Goal: Task Accomplishment & Management: Use online tool/utility

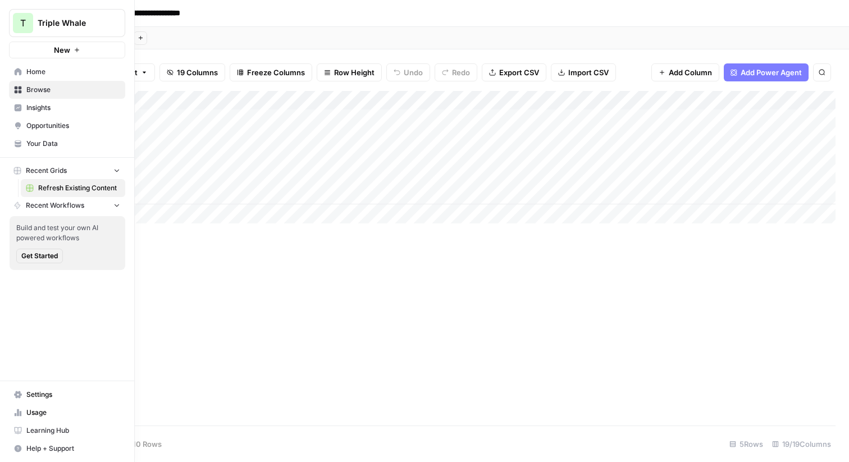
click at [22, 22] on span "T" at bounding box center [23, 22] width 6 height 13
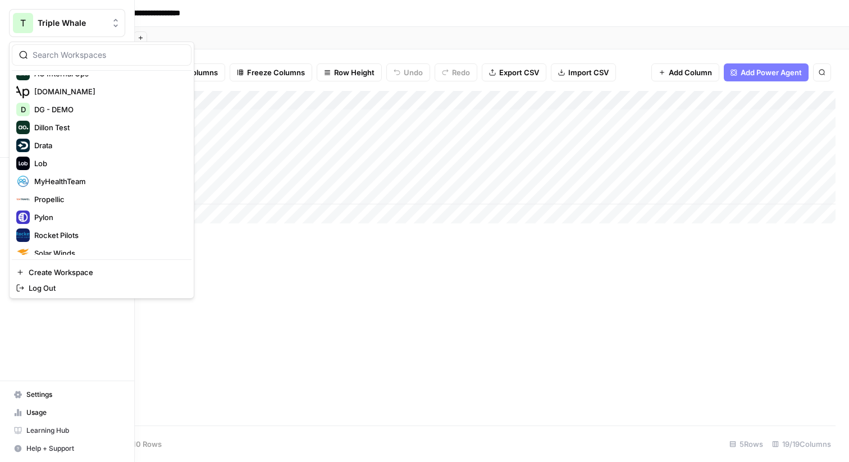
scroll to position [240, 0]
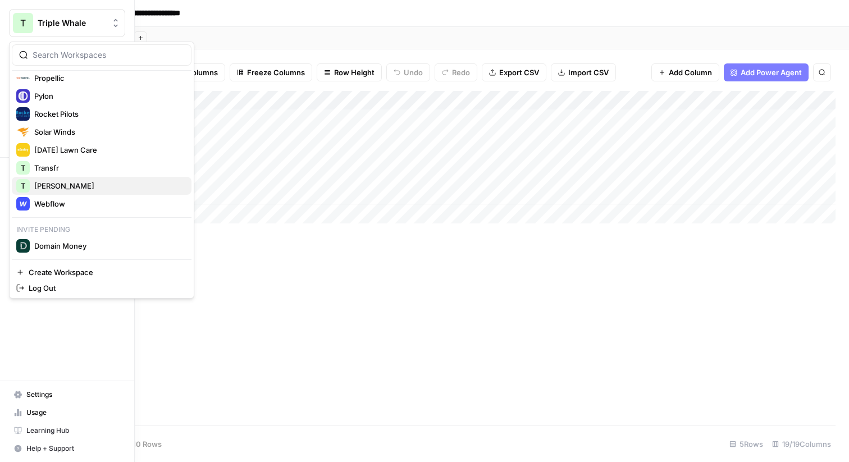
click at [53, 188] on span "[PERSON_NAME]" at bounding box center [108, 185] width 148 height 11
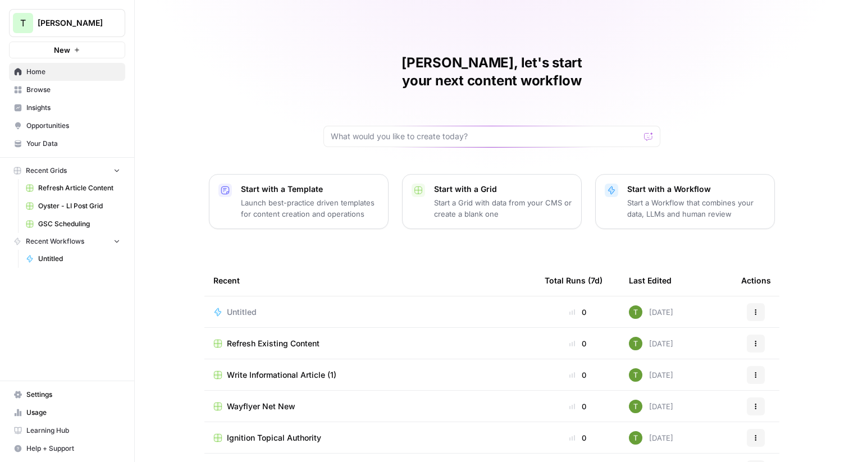
click at [27, 94] on span "Browse" at bounding box center [73, 90] width 94 height 10
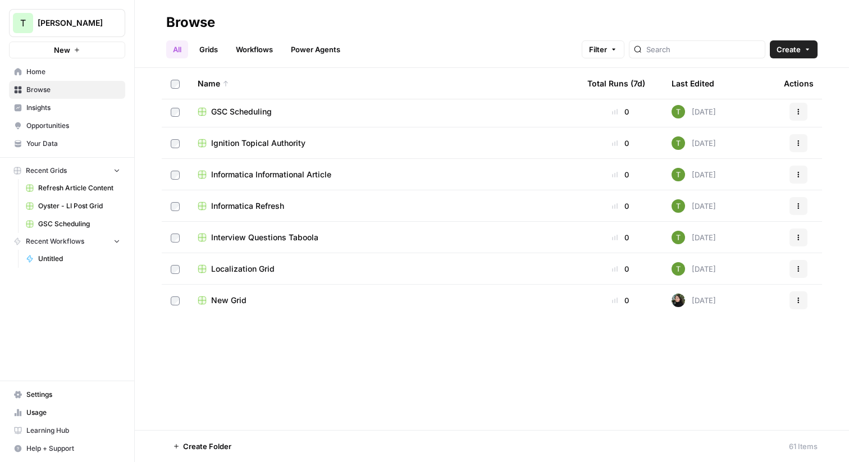
scroll to position [929, 0]
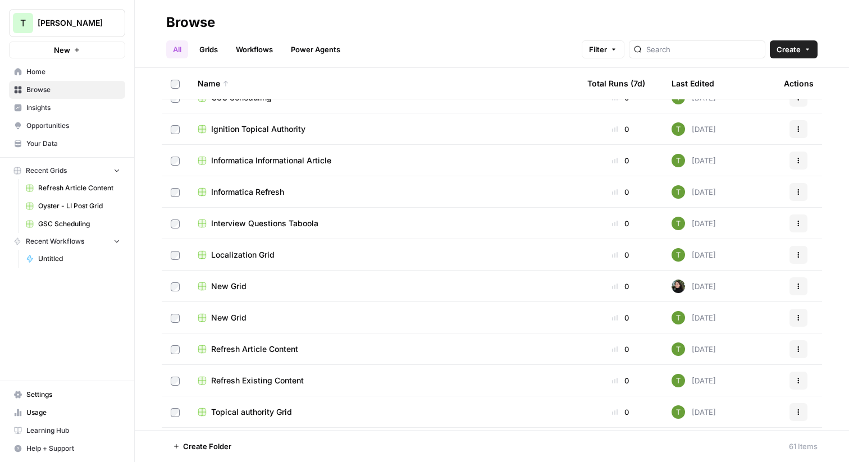
click at [799, 49] on span "Create" at bounding box center [788, 49] width 24 height 11
click at [750, 109] on span "Workflow" at bounding box center [771, 107] width 63 height 11
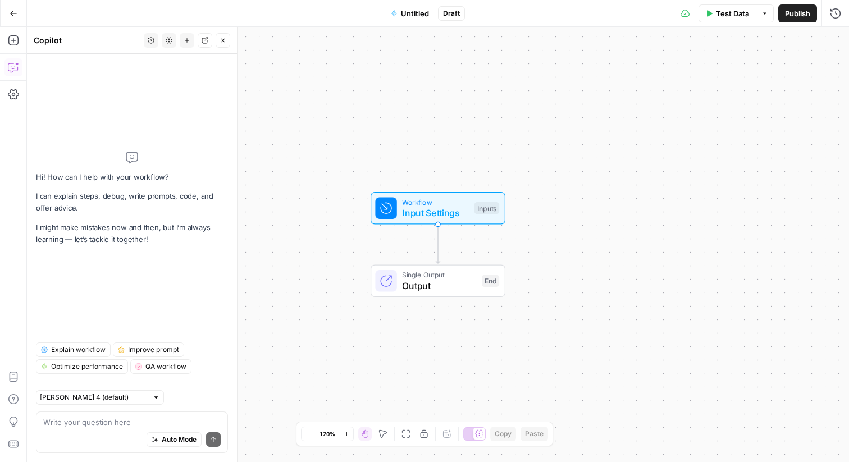
click at [76, 426] on textarea at bounding box center [131, 421] width 177 height 11
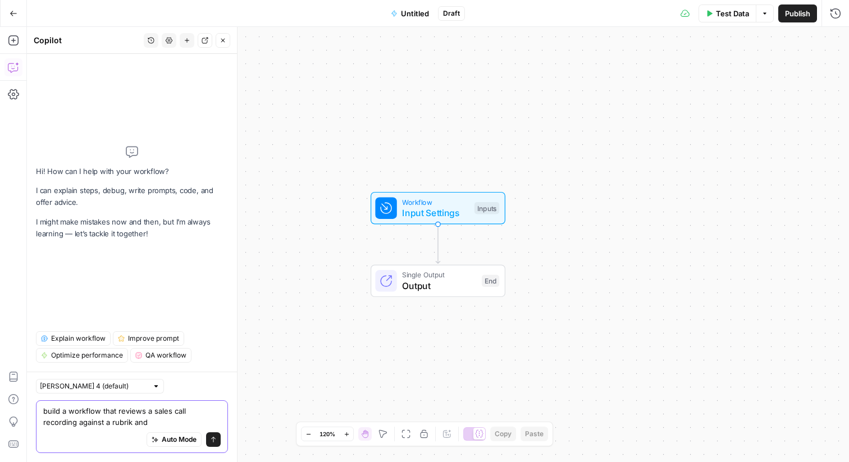
click at [82, 421] on textarea "build a workflow that reviews a sales call recording against a rubrik and" at bounding box center [131, 416] width 177 height 22
click at [85, 421] on textarea "build a workflow that reviews a sales call recording against a rubrik and" at bounding box center [131, 416] width 177 height 22
click at [122, 420] on textarea "build a workflow that reviews a sales call recording against a rubric and" at bounding box center [131, 416] width 177 height 22
drag, startPoint x: 47, startPoint y: 410, endPoint x: 36, endPoint y: 410, distance: 11.2
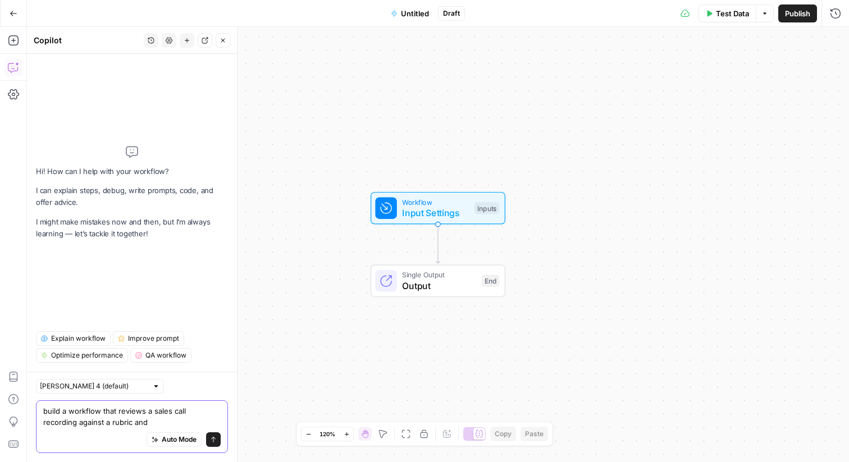
click at [36, 410] on div "build a workflow that reviews a sales call recording against a rubric and build…" at bounding box center [132, 426] width 192 height 53
click at [139, 424] on textarea "Build a workflow that reviews a sales call recording against a rubric and" at bounding box center [131, 416] width 177 height 22
type textarea "Build a workflow that reviews a sales call recording against a rubric and"
click at [13, 12] on icon "button" at bounding box center [14, 14] width 8 height 8
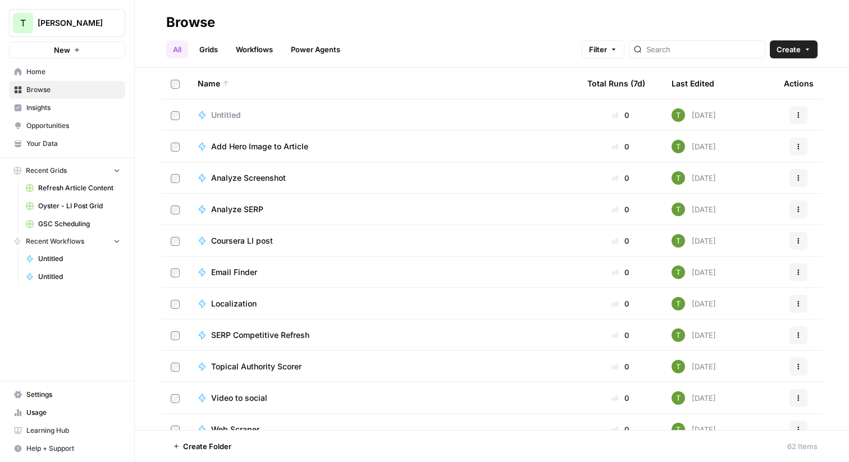
scroll to position [1504, 0]
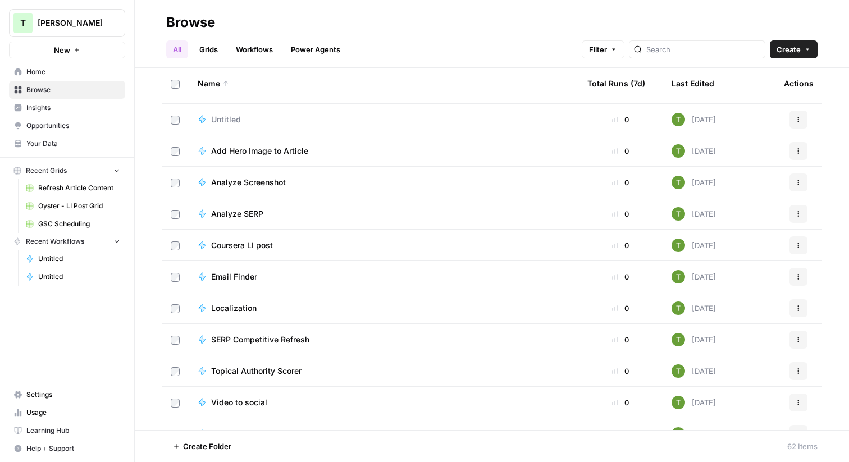
click at [292, 125] on td "Untitled" at bounding box center [383, 119] width 389 height 31
click at [213, 119] on span "Untitled" at bounding box center [226, 119] width 30 height 11
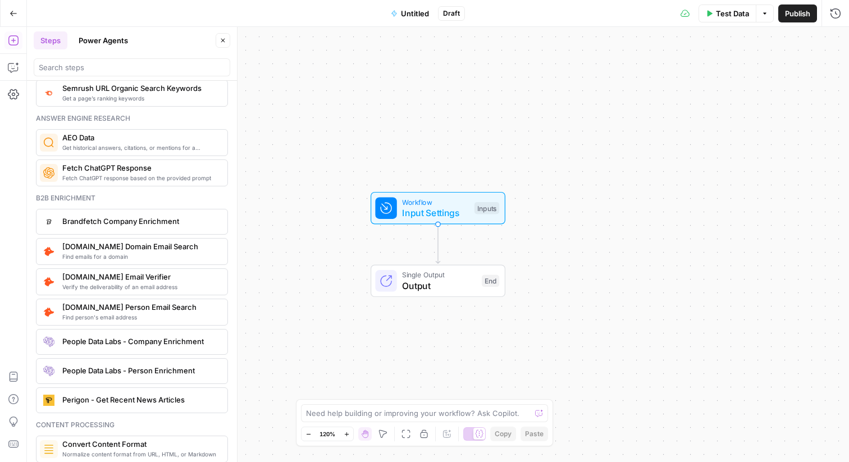
scroll to position [1487, 0]
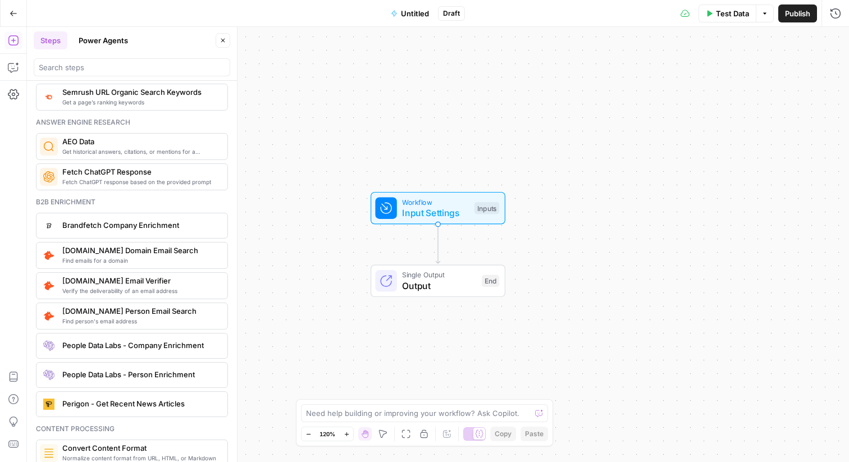
click at [226, 43] on icon "button" at bounding box center [222, 40] width 7 height 7
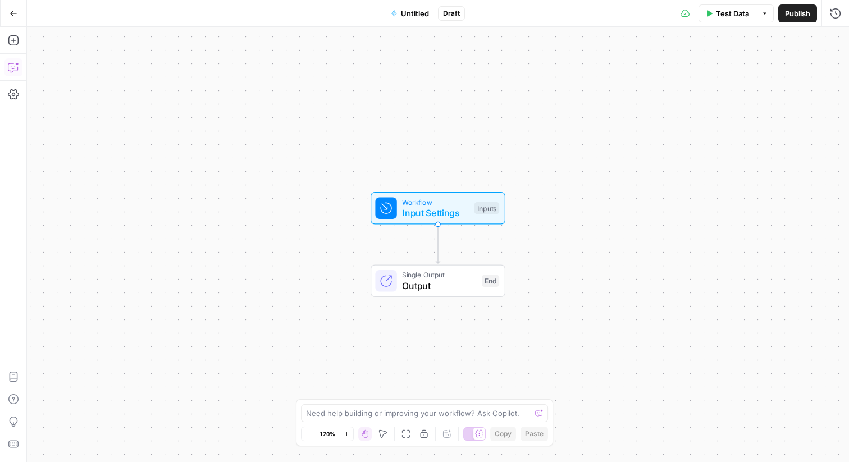
click at [15, 74] on button "Copilot" at bounding box center [13, 67] width 18 height 18
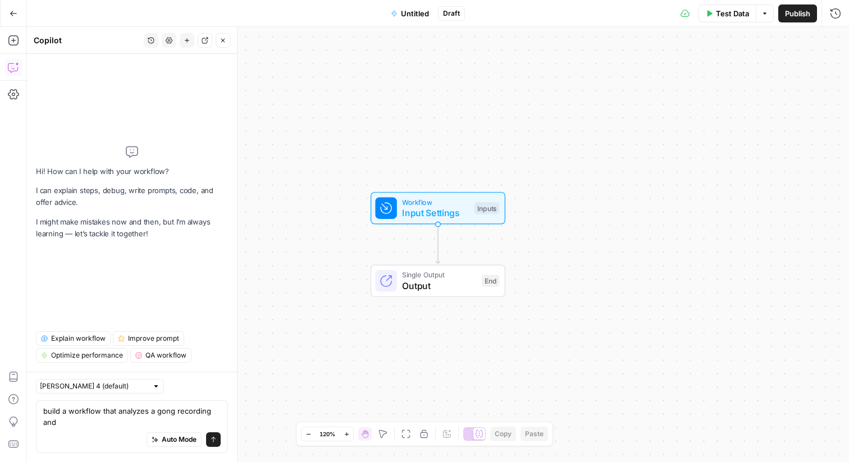
click at [136, 413] on textarea "build a workflow that analyzes a gong recording and" at bounding box center [131, 416] width 177 height 22
click at [140, 421] on textarea "build a workflow that uses deepgram to transcribe a gong recording and" at bounding box center [131, 416] width 177 height 22
click at [112, 423] on textarea "build a workflow that uses deepgram to transcribe a gong recording and" at bounding box center [131, 416] width 177 height 22
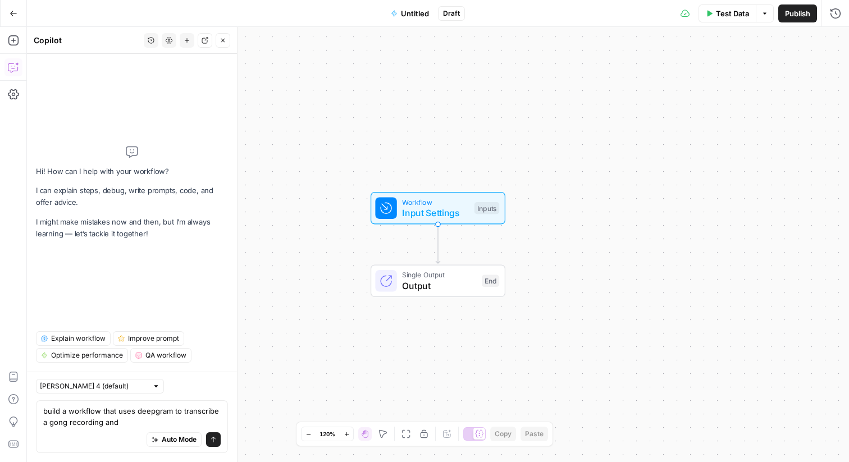
click at [112, 423] on textarea "build a workflow that uses deepgram to transcribe a gong recording and" at bounding box center [131, 416] width 177 height 22
type textarea "build a workflow that uses deepgram to transcribe a gong recording, compares it…"
click at [13, 43] on icon "button" at bounding box center [13, 40] width 11 height 11
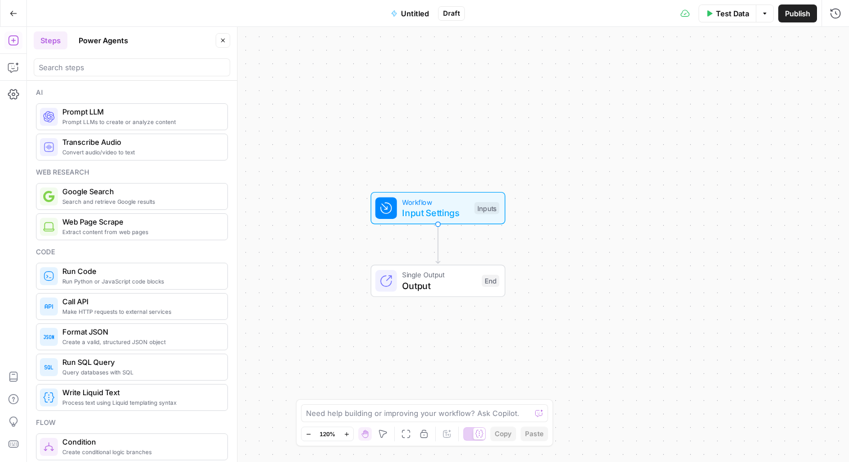
click at [95, 121] on span "Prompt LLMs to create or analyze content" at bounding box center [140, 121] width 156 height 9
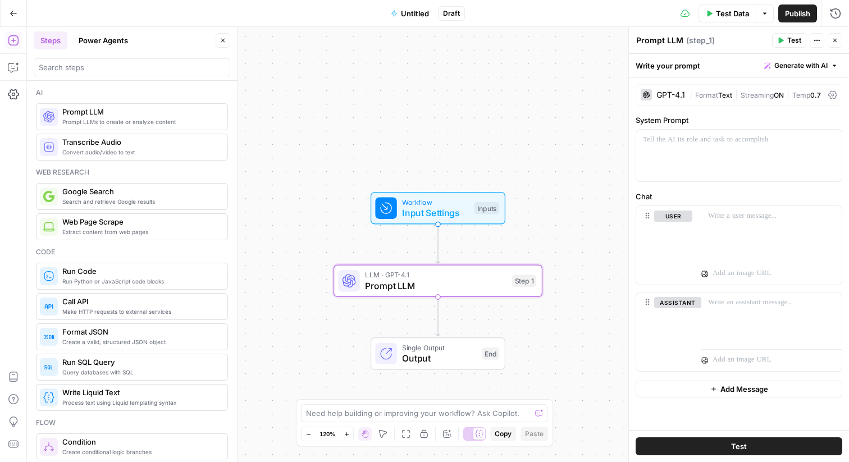
click at [810, 97] on span "Temp" at bounding box center [801, 95] width 18 height 8
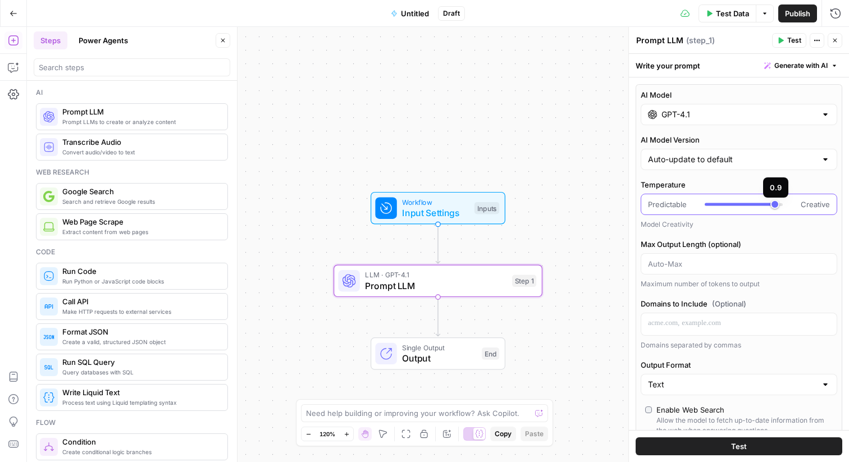
click at [777, 204] on div at bounding box center [743, 204] width 78 height 3
type input "***"
click at [755, 204] on div at bounding box center [731, 204] width 54 height 3
click at [834, 42] on icon "button" at bounding box center [834, 40] width 7 height 7
